Goal: Use online tool/utility: Utilize a website feature to perform a specific function

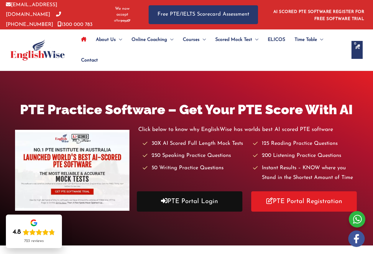
click at [180, 195] on link "PTE Portal Login" at bounding box center [189, 201] width 105 height 20
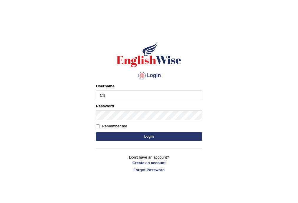
type input "Chinmaydp"
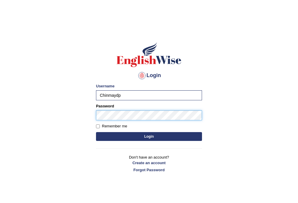
click at [96, 132] on button "Login" at bounding box center [149, 136] width 106 height 9
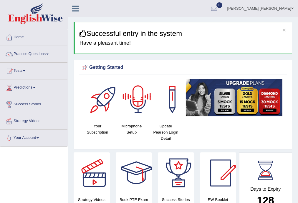
click at [139, 118] on div at bounding box center [138, 99] width 41 height 41
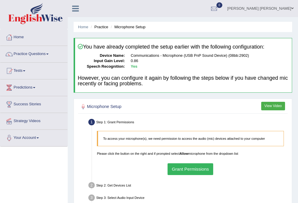
click at [189, 173] on button "Grant Permissions" at bounding box center [191, 168] width 46 height 11
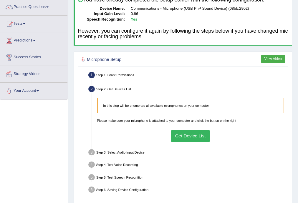
click at [191, 137] on button "Get Device List" at bounding box center [190, 135] width 39 height 11
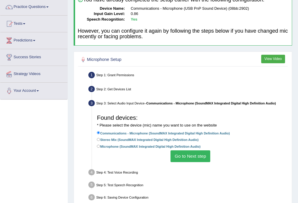
click at [181, 161] on button "Go to Next step" at bounding box center [191, 156] width 40 height 11
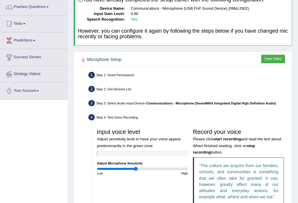
scroll to position [118, 0]
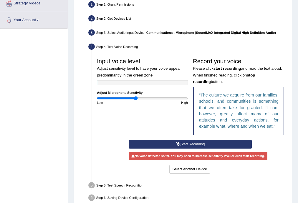
click at [192, 146] on button "Start Recording" at bounding box center [190, 144] width 123 height 9
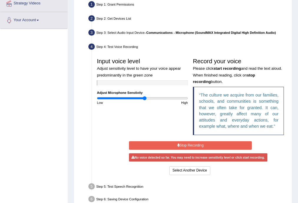
click at [144, 98] on input "range" at bounding box center [142, 98] width 91 height 4
click at [160, 97] on input "range" at bounding box center [142, 98] width 91 height 4
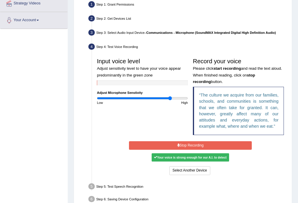
type input "1.64"
click at [170, 99] on input "range" at bounding box center [142, 98] width 91 height 4
click at [205, 144] on button "Stop Recording" at bounding box center [190, 145] width 123 height 9
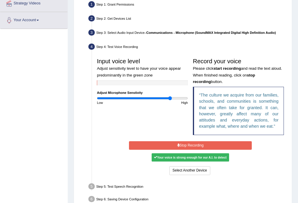
click at [205, 144] on button "Stop Recording" at bounding box center [190, 145] width 123 height 9
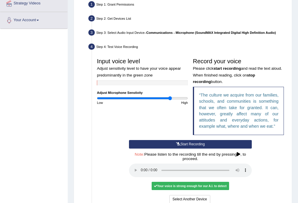
click at [205, 144] on button "Start Recording" at bounding box center [190, 144] width 123 height 9
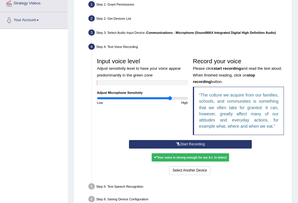
click at [205, 144] on div "Start Recording Stop Recording Note: Please listen to the recording till the en…" at bounding box center [190, 158] width 128 height 36
click at [0, 0] on button "Stop Recording" at bounding box center [0, 0] width 0 height 0
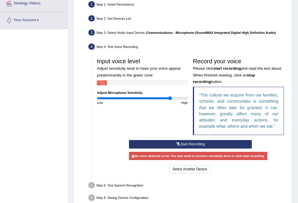
click at [201, 145] on button "Start Recording" at bounding box center [190, 144] width 123 height 9
click at [0, 0] on button "Stop Recording" at bounding box center [0, 0] width 0 height 0
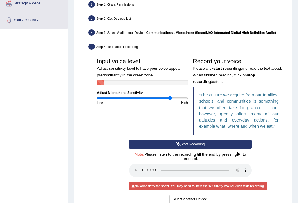
click at [201, 145] on button "Start Recording" at bounding box center [190, 144] width 123 height 9
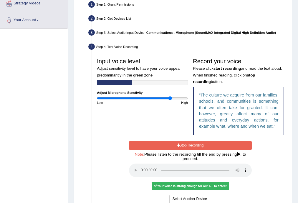
click at [201, 145] on button "Stop Recording" at bounding box center [190, 145] width 123 height 9
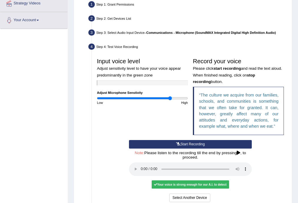
click at [201, 145] on button "Start Recording" at bounding box center [190, 144] width 123 height 9
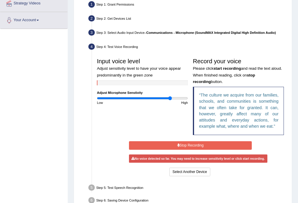
click at [201, 145] on button "Stop Recording" at bounding box center [190, 145] width 123 height 9
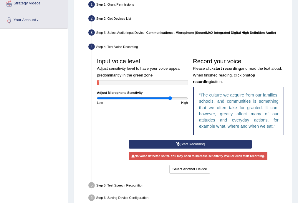
click at [210, 142] on button "Start Recording" at bounding box center [190, 144] width 123 height 9
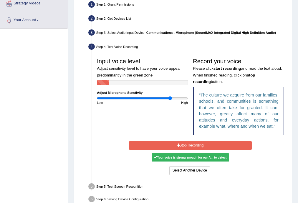
click at [201, 144] on button "Stop Recording" at bounding box center [190, 145] width 123 height 9
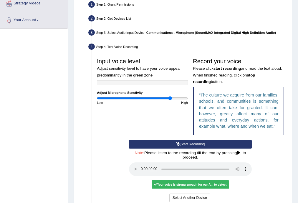
click at [183, 146] on button "Start Recording" at bounding box center [190, 144] width 123 height 9
click at [183, 146] on div "Start Recording Stop Recording Note: Please listen to the recording till the en…" at bounding box center [190, 172] width 128 height 64
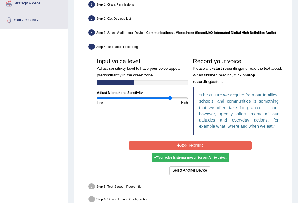
click at [187, 143] on button "Stop Recording" at bounding box center [190, 145] width 123 height 9
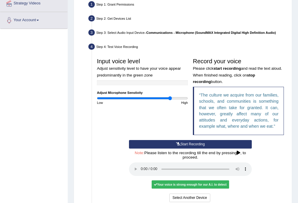
scroll to position [165, 0]
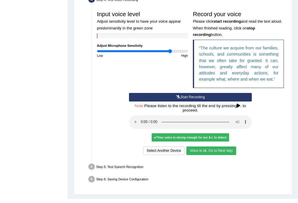
click at [220, 152] on button "Voice is ok. Go to Next step" at bounding box center [210, 151] width 49 height 9
click at [220, 162] on li "Step 5: Test Speech Recognition Text to read The culture we acquire from our fa…" at bounding box center [188, 167] width 197 height 11
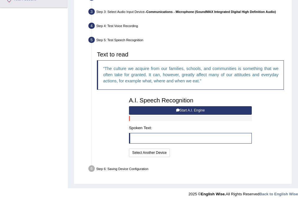
scroll to position [138, 0]
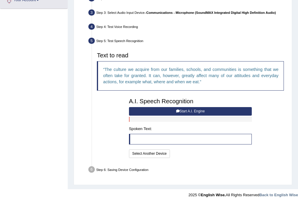
click at [202, 112] on button "Start A.I. Engine" at bounding box center [190, 111] width 123 height 9
click at [202, 112] on div "A.I. Speech Recognition Start A.I. Engine Stop A.I. Engine Note: Please listen …" at bounding box center [190, 128] width 128 height 64
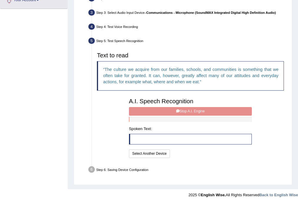
click at [198, 112] on div "A.I. Speech Recognition Start A.I. Engine Stop A.I. Engine Note: Please listen …" at bounding box center [190, 128] width 128 height 64
click at [152, 153] on button "Select Another Device" at bounding box center [149, 154] width 41 height 9
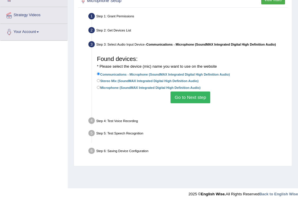
scroll to position [106, 0]
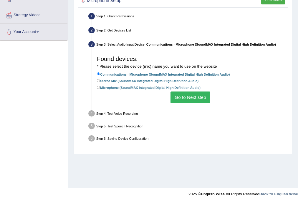
click at [137, 88] on label "Microphone (SoundMAX Integrated Digital High Definition Audio)" at bounding box center [149, 88] width 104 height 6
click at [100, 88] on input "Microphone (SoundMAX Integrated Digital High Definition Audio)" at bounding box center [98, 87] width 3 height 3
radio input "true"
click at [184, 98] on button "Go to Next step" at bounding box center [191, 97] width 40 height 11
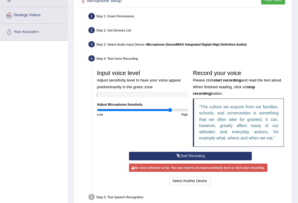
click at [182, 156] on button "Start Recording" at bounding box center [190, 156] width 123 height 9
click at [0, 0] on button "Stop Recording" at bounding box center [0, 0] width 0 height 0
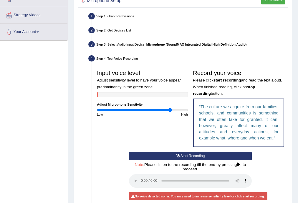
click at [184, 152] on button "Start Recording" at bounding box center [190, 156] width 123 height 9
click at [184, 152] on div "Start Recording Stop Recording Note: Please listen to the recording till the en…" at bounding box center [190, 184] width 128 height 64
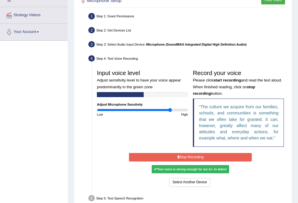
click at [189, 154] on button "Stop Recording" at bounding box center [190, 157] width 123 height 9
click at [189, 154] on div "Start Recording Stop Recording Note: Please listen to the recording till the en…" at bounding box center [190, 170] width 128 height 36
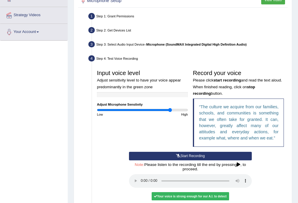
scroll to position [175, 0]
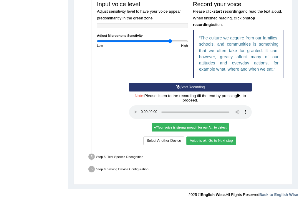
click at [213, 141] on button "Voice is ok. Go to Next step" at bounding box center [210, 141] width 49 height 9
click at [213, 141] on div "Select Another Device Voice is ok. Go to Next step" at bounding box center [190, 142] width 123 height 10
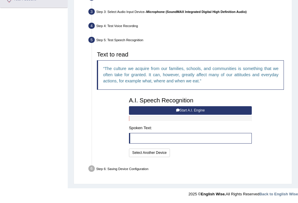
scroll to position [138, 0]
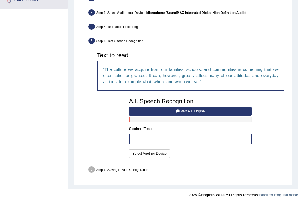
click at [192, 110] on button "Start A.I. Engine" at bounding box center [190, 111] width 123 height 9
click at [192, 110] on div "A.I. Speech Recognition Start A.I. Engine Stop A.I. Engine Note: Please listen …" at bounding box center [190, 128] width 128 height 64
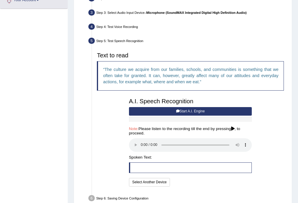
click at [174, 113] on button "Start A.I. Engine" at bounding box center [190, 111] width 123 height 9
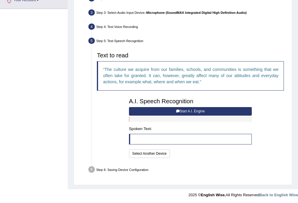
click at [178, 112] on icon at bounding box center [178, 112] width 4 height 4
click at [190, 106] on div "A.I. Speech Recognition Start A.I. Engine Stop A.I. Engine Note: Please listen …" at bounding box center [190, 128] width 128 height 64
click at [190, 110] on button "Start A.I. Engine" at bounding box center [190, 111] width 123 height 9
click at [135, 155] on button "Select Another Device" at bounding box center [149, 154] width 41 height 9
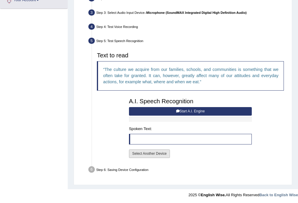
click at [135, 155] on div "A.I. Speech Recognition Start A.I. Engine Stop A.I. Engine Note: Please listen …" at bounding box center [190, 128] width 128 height 64
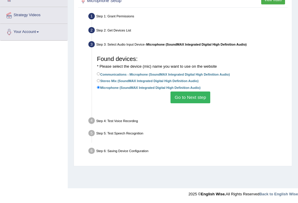
scroll to position [106, 0]
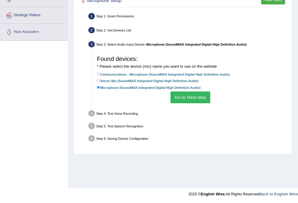
click at [158, 75] on label "Communications - Microphone (SoundMAX Integrated Digital High Definition Audio)" at bounding box center [163, 75] width 133 height 6
click at [100, 75] on input "Communications - Microphone (SoundMAX Integrated Digital High Definition Audio)" at bounding box center [98, 73] width 3 height 3
radio input "true"
click at [158, 75] on label "Communications - Microphone (SoundMAX Integrated Digital High Definition Audio)" at bounding box center [163, 75] width 133 height 6
click at [100, 75] on input "Communications - Microphone (SoundMAX Integrated Digital High Definition Audio)" at bounding box center [98, 73] width 3 height 3
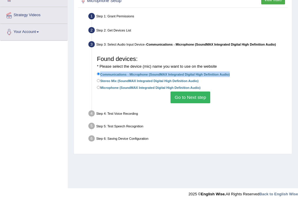
click at [158, 75] on label "Communications - Microphone (SoundMAX Integrated Digital High Definition Audio)" at bounding box center [163, 75] width 133 height 6
click at [100, 75] on input "Communications - Microphone (SoundMAX Integrated Digital High Definition Audio)" at bounding box center [98, 73] width 3 height 3
click at [195, 95] on button "Go to Next step" at bounding box center [191, 97] width 40 height 11
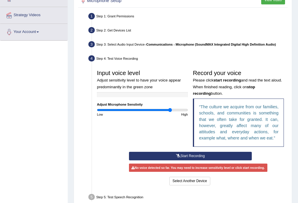
click at [193, 156] on button "Start Recording" at bounding box center [190, 156] width 123 height 9
click at [0, 0] on button "Stop Recording" at bounding box center [0, 0] width 0 height 0
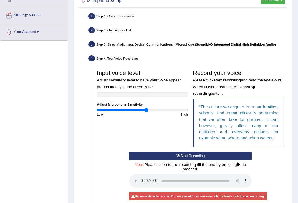
type input "1.1"
click at [146, 109] on input "range" at bounding box center [142, 110] width 91 height 4
click at [179, 157] on icon at bounding box center [178, 156] width 4 height 4
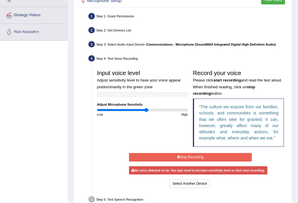
click at [179, 157] on icon at bounding box center [178, 158] width 2 height 4
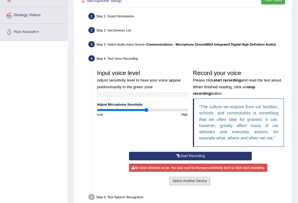
click at [186, 180] on button "Select Another Device" at bounding box center [189, 181] width 41 height 9
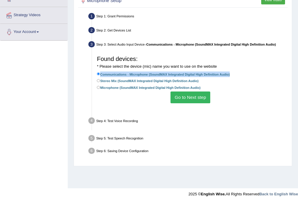
click at [186, 157] on ul "Step 1: Grant Permissions To access your microphone(s), we need permission to a…" at bounding box center [183, 84] width 207 height 146
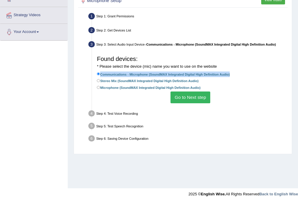
click at [133, 85] on label "Microphone (SoundMAX Integrated Digital High Definition Audio)" at bounding box center [149, 88] width 104 height 6
click at [100, 86] on input "Microphone (SoundMAX Integrated Digital High Definition Audio)" at bounding box center [98, 87] width 3 height 3
radio input "true"
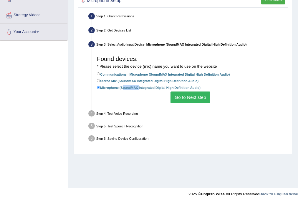
click at [133, 85] on label "Microphone (SoundMAX Integrated Digital High Definition Audio)" at bounding box center [149, 88] width 104 height 6
click at [100, 86] on input "Microphone (SoundMAX Integrated Digital High Definition Audio)" at bounding box center [98, 87] width 3 height 3
click at [193, 102] on button "Go to Next step" at bounding box center [191, 97] width 40 height 11
click at [193, 102] on ul "Step 1: Grant Permissions To access your microphone(s), we need permission to a…" at bounding box center [183, 77] width 207 height 133
click at [0, 0] on h3 "Record your voice Please click start recording and read the text aloud. When fi…" at bounding box center [0, 0] width 0 height 0
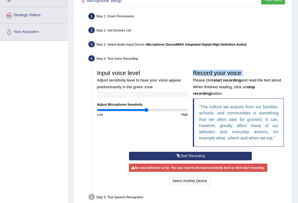
click at [185, 153] on button "Start Recording" at bounding box center [190, 156] width 123 height 9
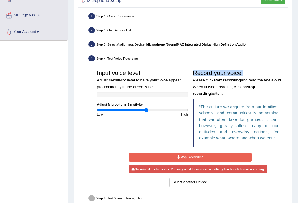
click at [189, 177] on div "Start Recording Stop Recording Note: Please listen to the recording till the en…" at bounding box center [190, 170] width 128 height 36
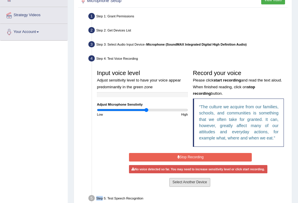
click at [189, 181] on button "Select Another Device" at bounding box center [189, 182] width 41 height 9
click at [189, 181] on div "Start Recording Stop Recording Note: Please listen to the recording till the en…" at bounding box center [190, 170] width 128 height 36
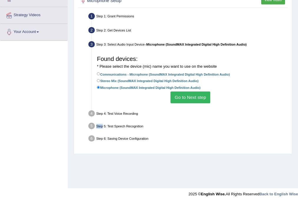
click at [181, 77] on li "Communications - Microphone (SoundMAX Integrated Digital High Definition Audio)" at bounding box center [190, 75] width 187 height 7
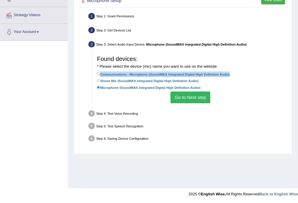
click at [181, 77] on li "Communications - Microphone (SoundMAX Integrated Digital High Definition Audio)" at bounding box center [190, 75] width 187 height 7
click at [188, 94] on button "Go to Next step" at bounding box center [191, 97] width 40 height 11
click at [188, 94] on ul "Step 1: Grant Permissions To access your microphone(s), we need permission to a…" at bounding box center [183, 77] width 207 height 133
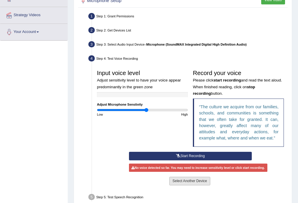
click at [187, 180] on button "Select Another Device" at bounding box center [189, 181] width 41 height 9
click at [187, 180] on ul "Step 1: Grant Permissions To access your microphone(s), we need permission to a…" at bounding box center [183, 113] width 207 height 204
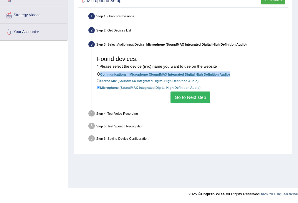
click at [99, 73] on input "Communications - Microphone (SoundMAX Integrated Digital High Definition Audio)" at bounding box center [98, 73] width 3 height 3
radio input "true"
click at [184, 101] on button "Go to Next step" at bounding box center [191, 97] width 40 height 11
click at [184, 101] on ul "Step 1: Grant Permissions To access your microphone(s), we need permission to a…" at bounding box center [183, 77] width 207 height 133
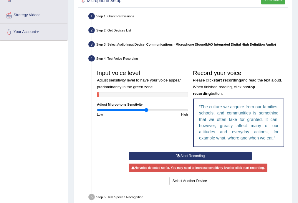
click at [183, 156] on button "Start Recording" at bounding box center [190, 156] width 123 height 9
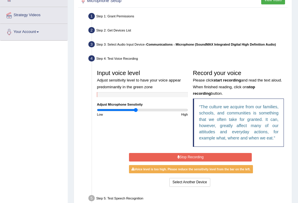
type input "0.86"
click at [136, 110] on input "range" at bounding box center [142, 110] width 91 height 4
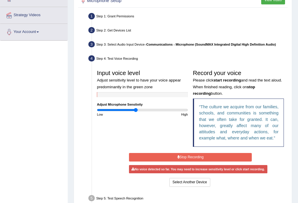
click at [184, 157] on button "Stop Recording" at bounding box center [190, 157] width 123 height 9
click at [184, 157] on div "Start Recording Stop Recording Note: Please listen to the recording till the en…" at bounding box center [190, 170] width 128 height 36
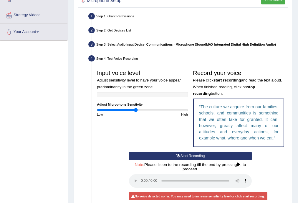
click at [184, 157] on button "Start Recording" at bounding box center [190, 156] width 123 height 9
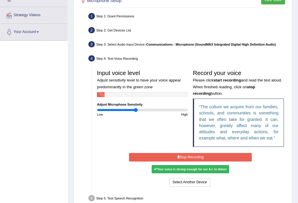
click at [184, 157] on button "Stop Recording" at bounding box center [190, 157] width 123 height 9
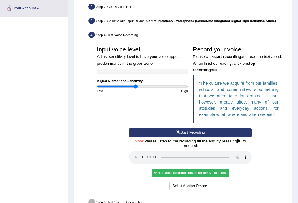
scroll to position [175, 0]
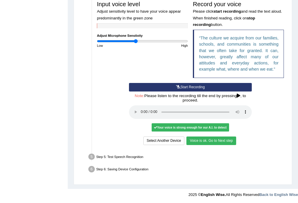
click at [205, 143] on button "Voice is ok. Go to Next step" at bounding box center [210, 141] width 49 height 9
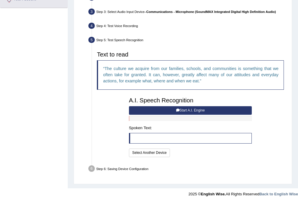
scroll to position [138, 0]
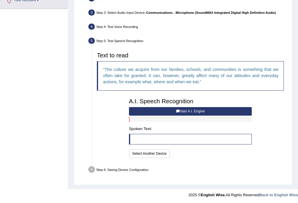
click at [182, 110] on button "Start A.I. Engine" at bounding box center [190, 111] width 123 height 9
click at [182, 110] on div "A.I. Speech Recognition Start A.I. Engine Stop A.I. Engine Note: Please listen …" at bounding box center [190, 128] width 128 height 64
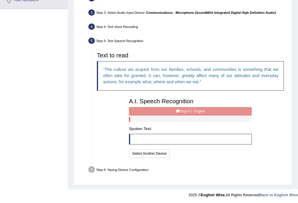
click at [181, 111] on div "A.I. Speech Recognition Start A.I. Engine Stop A.I. Engine Note: Please listen …" at bounding box center [190, 128] width 128 height 64
